Goal: Transaction & Acquisition: Purchase product/service

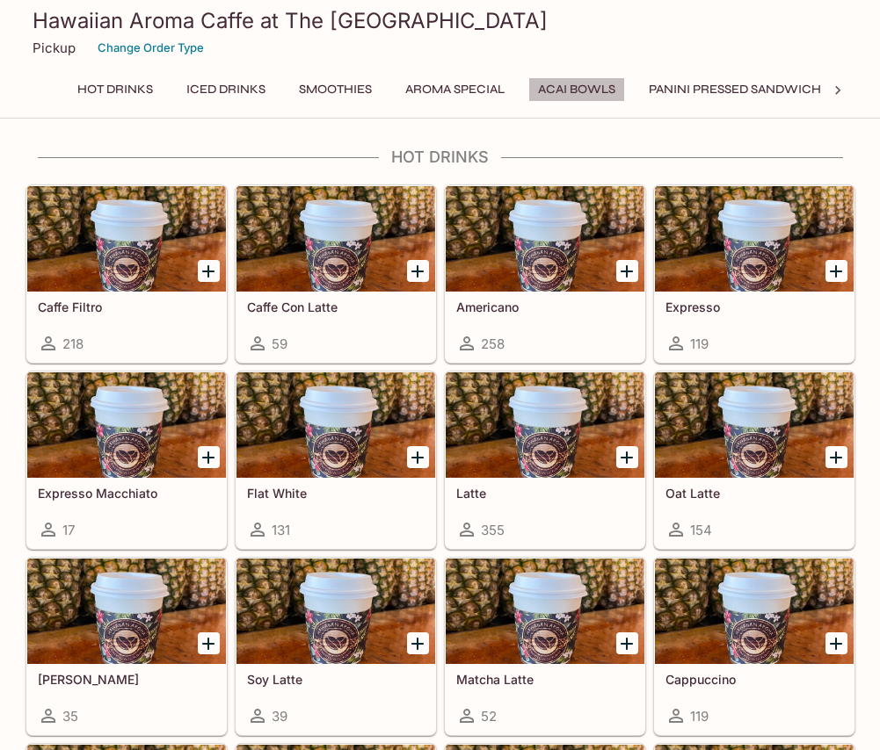
click at [581, 84] on button "Acai Bowls" at bounding box center [576, 89] width 97 height 25
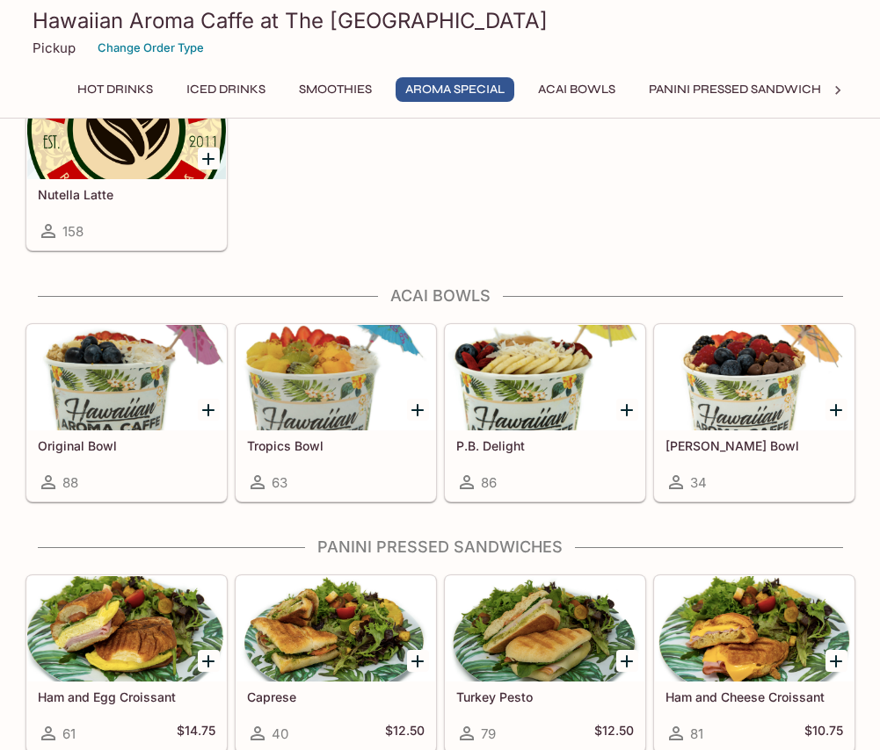
scroll to position [2459, 0]
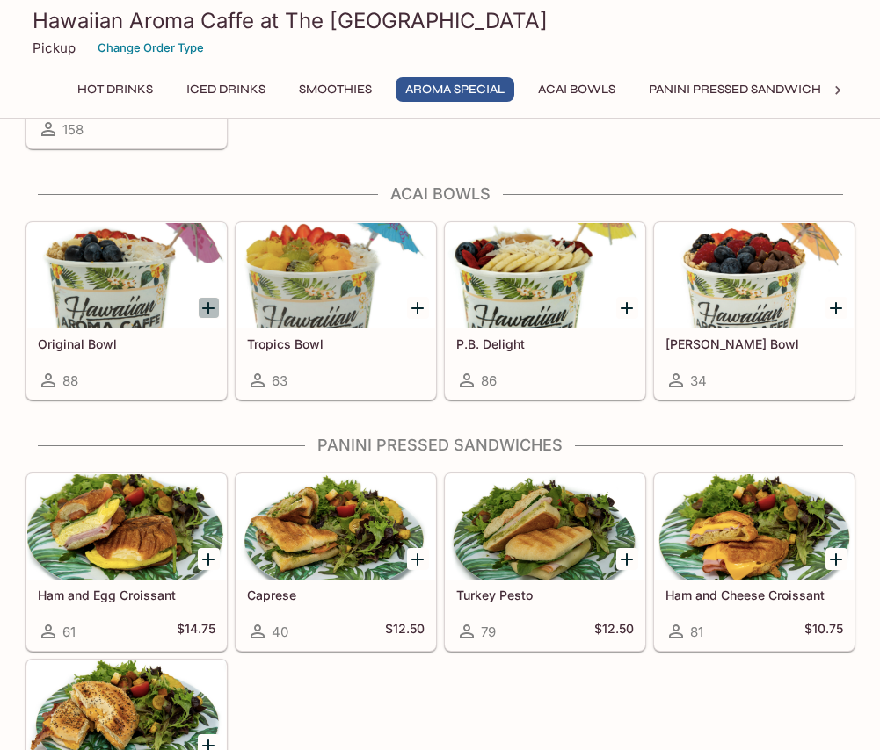
click at [202, 309] on icon "Add Original Bowl" at bounding box center [208, 308] width 21 height 21
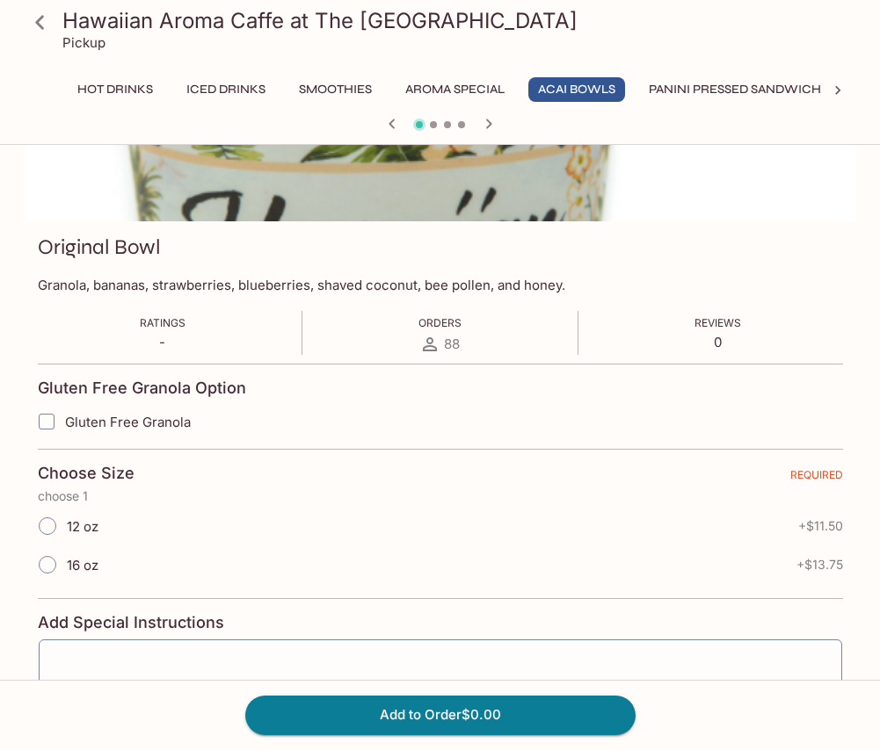
scroll to position [176, 0]
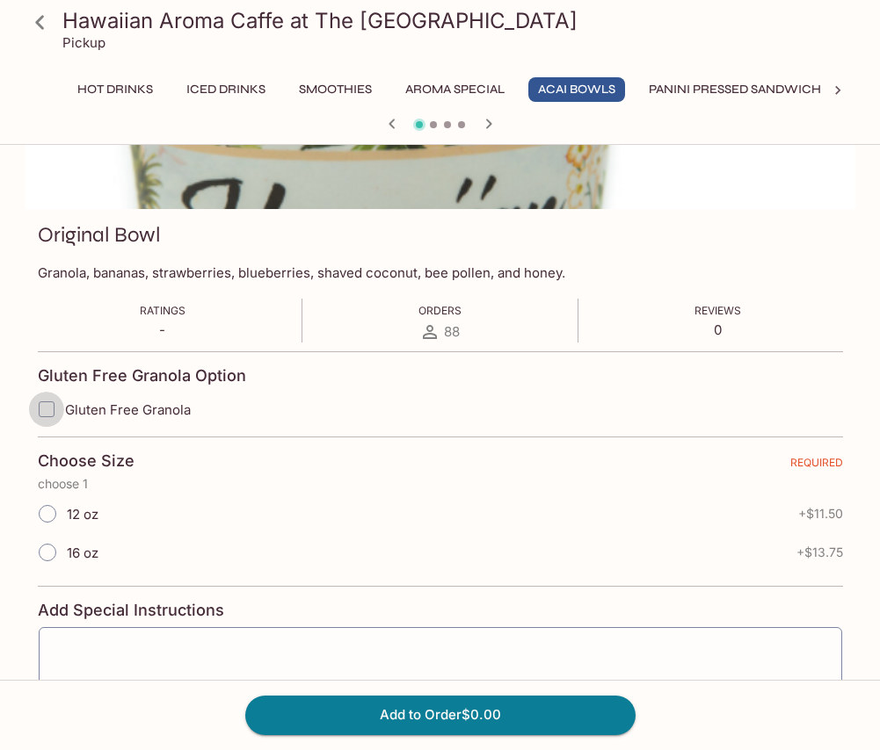
click at [45, 402] on input "Gluten Free Granola" at bounding box center [46, 409] width 35 height 35
checkbox input "true"
click at [46, 551] on input "16 oz" at bounding box center [47, 552] width 37 height 37
radio input "true"
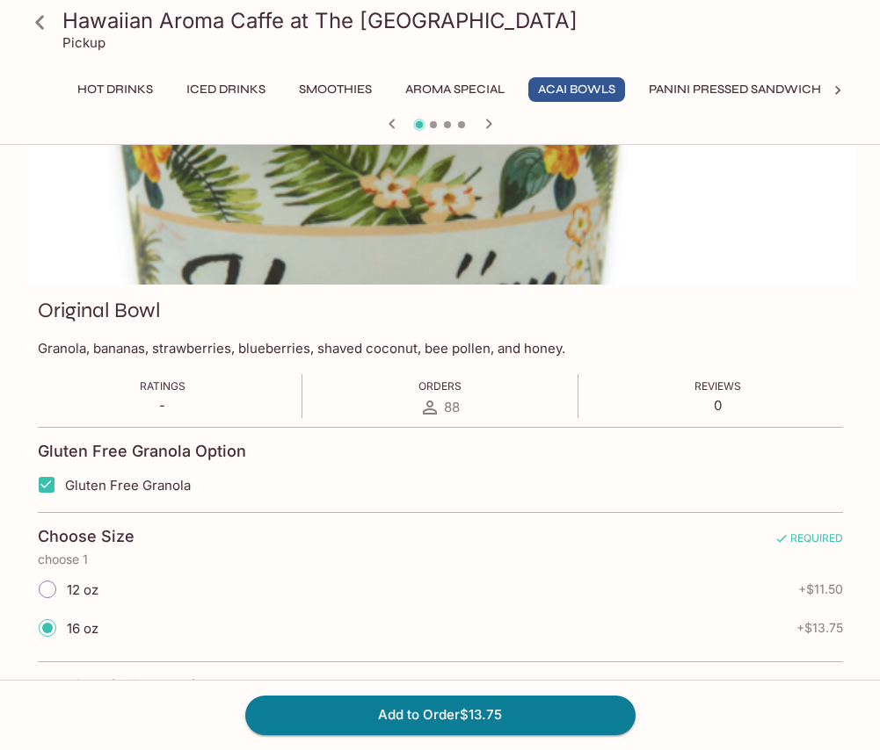
scroll to position [264, 0]
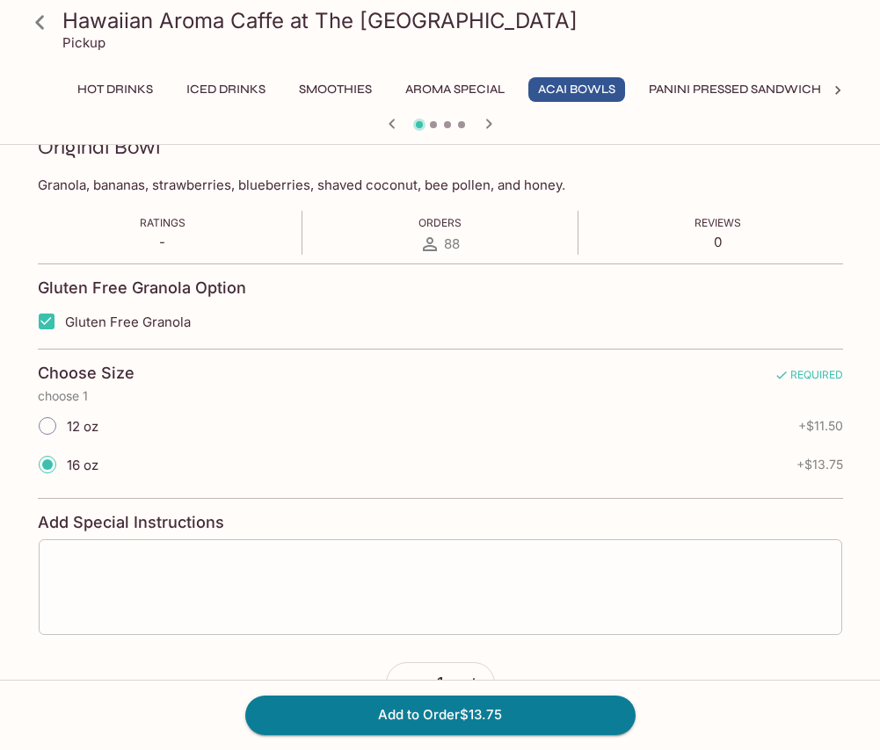
click at [145, 571] on textarea at bounding box center [440, 587] width 779 height 67
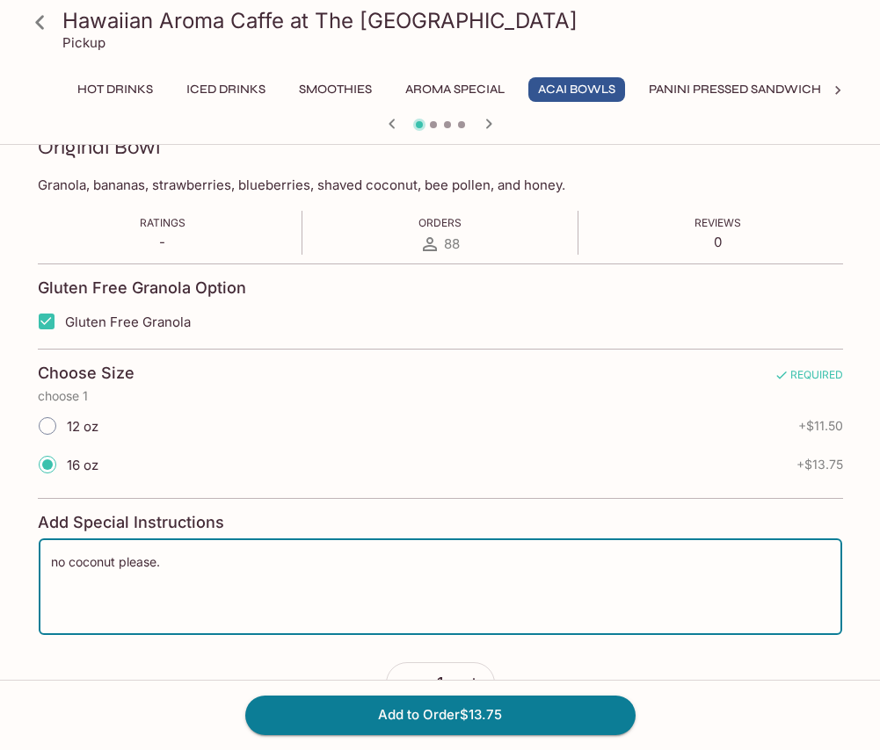
click at [57, 566] on textarea "no coconut please." at bounding box center [440, 587] width 779 height 67
type textarea "No coconut please."
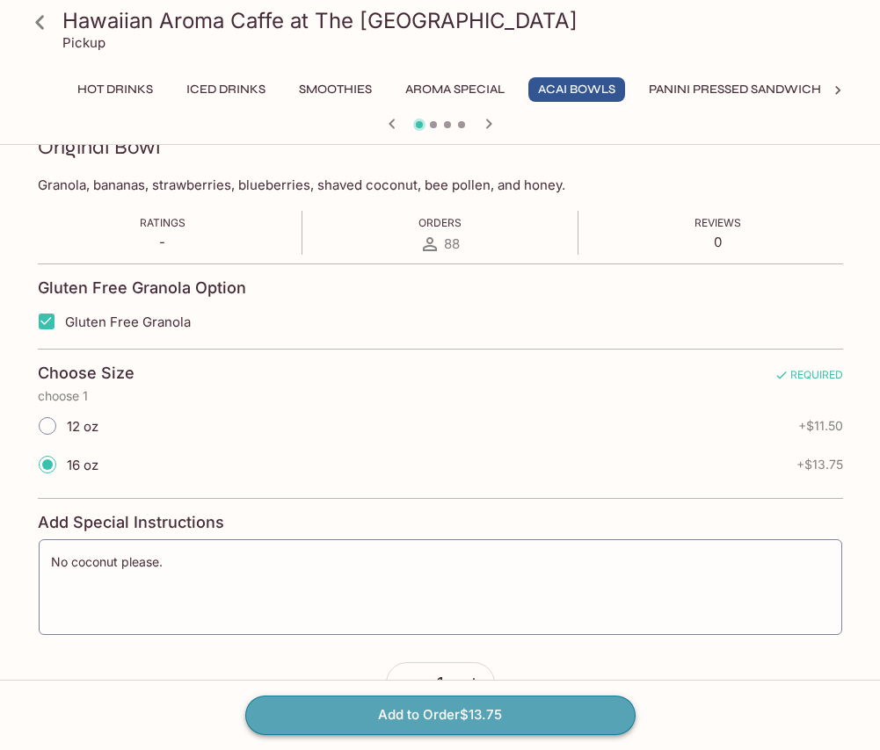
click at [341, 708] on button "Add to Order $13.75" at bounding box center [440, 715] width 390 height 39
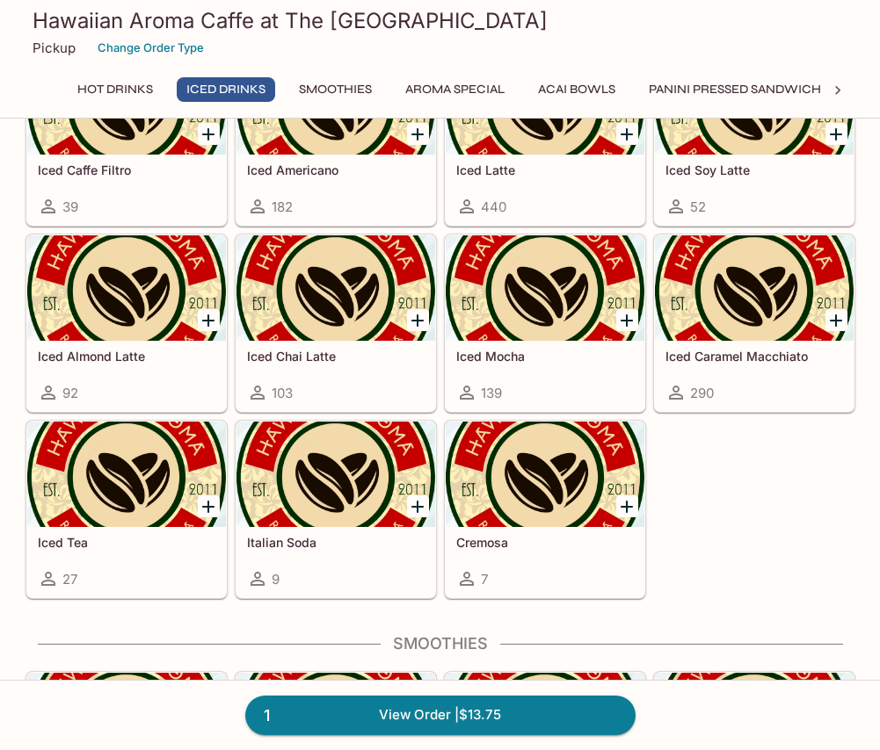
scroll to position [1142, 0]
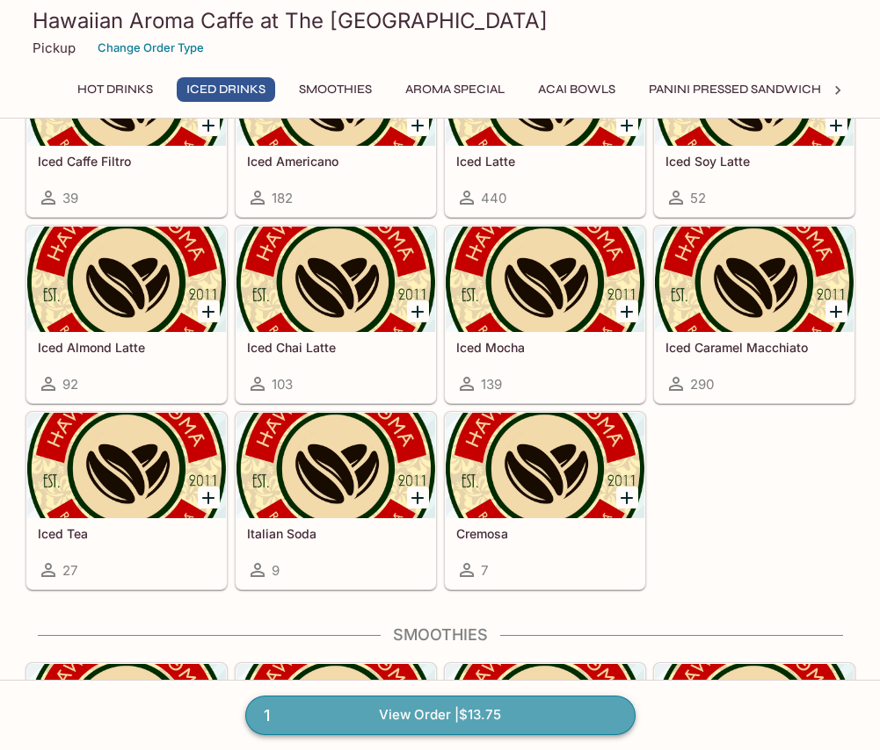
click at [424, 707] on link "1 View Order | $13.75" at bounding box center [440, 715] width 390 height 39
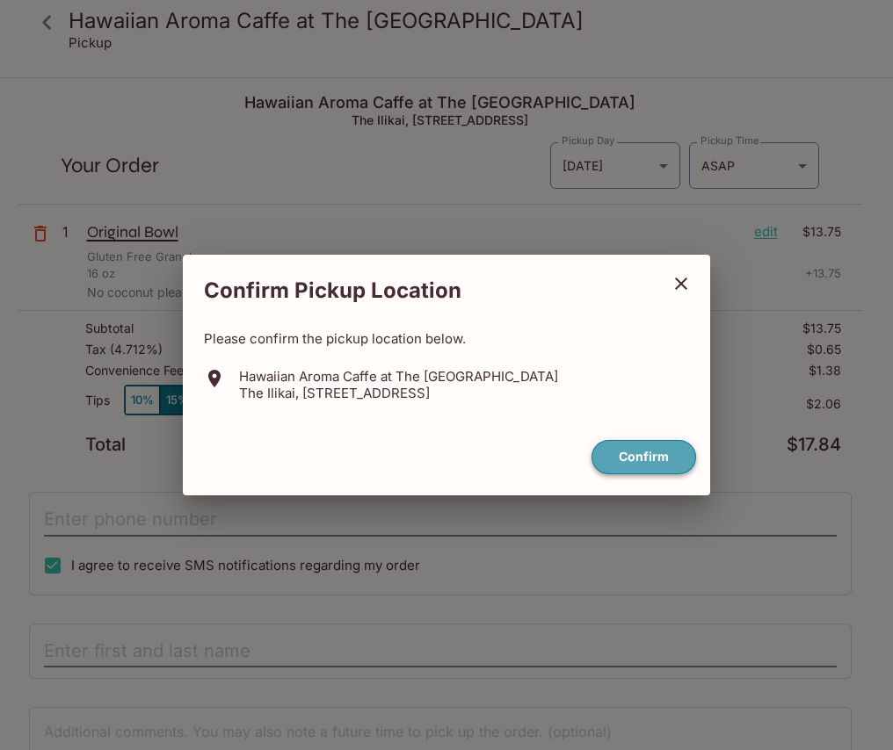
click at [648, 456] on button "Confirm" at bounding box center [643, 457] width 105 height 34
